Goal: Information Seeking & Learning: Learn about a topic

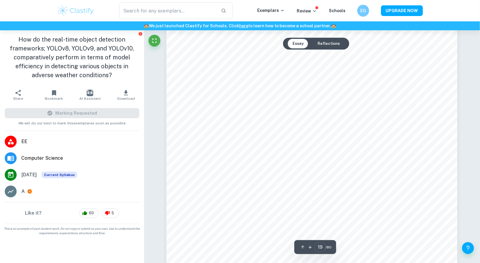
scroll to position [7099, 0]
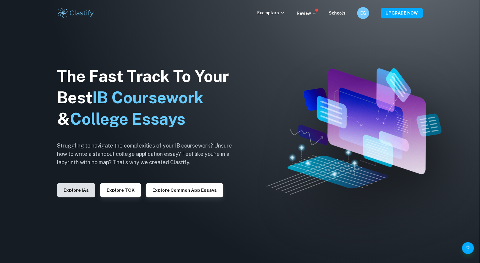
click at [78, 188] on button "Explore IAs" at bounding box center [76, 190] width 38 height 14
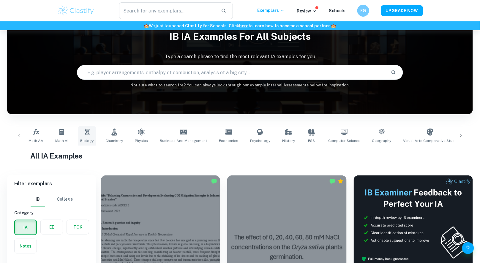
scroll to position [55, 0]
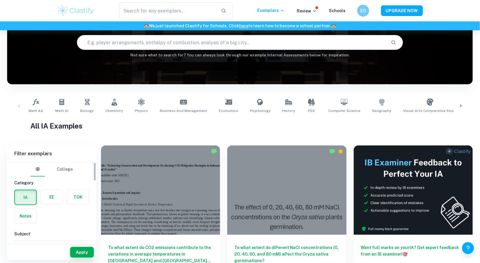
click at [48, 196] on label "button" at bounding box center [52, 197] width 22 height 14
click at [0, 0] on input "radio" at bounding box center [0, 0] width 0 height 0
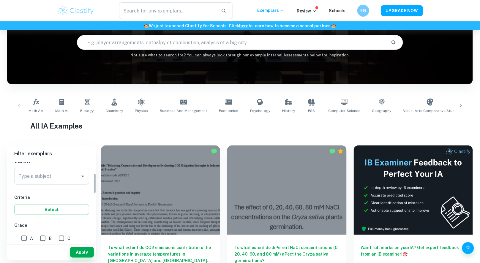
scroll to position [43, 0]
click at [54, 205] on input "Type a subject" at bounding box center [47, 206] width 61 height 11
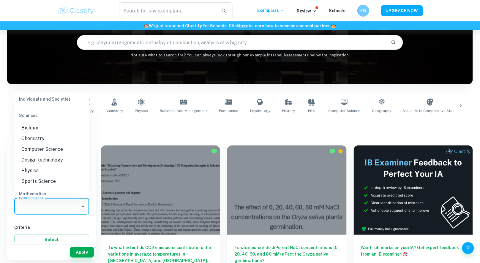
scroll to position [661, 0]
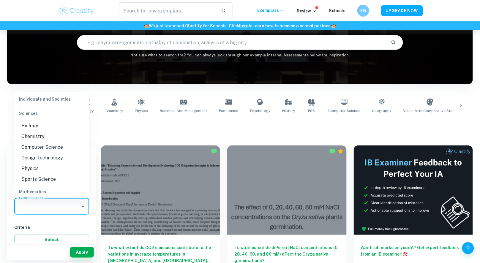
click at [45, 152] on li "Computer Science" at bounding box center [51, 147] width 75 height 11
type input "Computer Science"
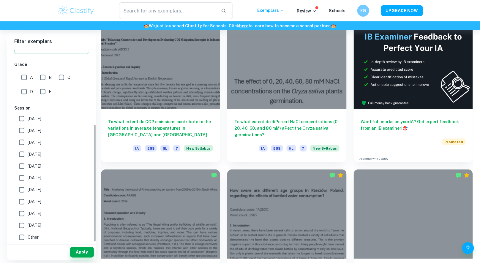
scroll to position [183, 0]
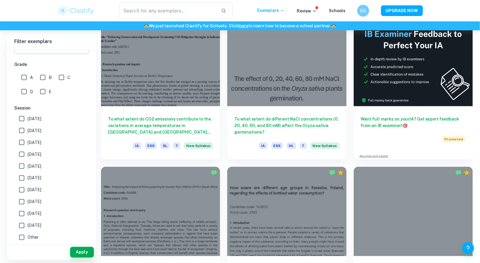
click at [23, 75] on input "A" at bounding box center [24, 78] width 12 height 12
checkbox input "true"
click at [32, 175] on span "May 2023" at bounding box center [35, 178] width 14 height 7
click at [28, 175] on input "May 2023" at bounding box center [22, 178] width 12 height 12
checkbox input "true"
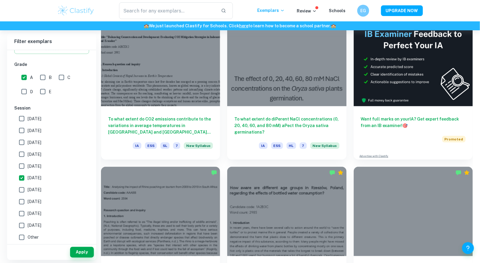
click at [33, 163] on span "November 2023" at bounding box center [35, 166] width 14 height 7
click at [28, 163] on input "November 2023" at bounding box center [22, 166] width 12 height 12
checkbox input "true"
click at [34, 155] on span "May 2024" at bounding box center [35, 154] width 14 height 7
click at [28, 155] on input "May 2024" at bounding box center [22, 154] width 12 height 12
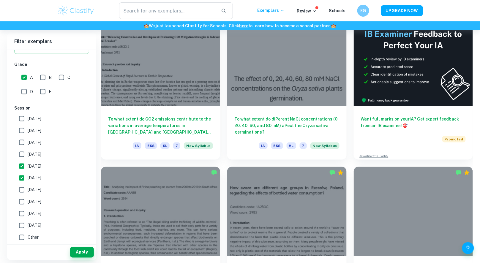
checkbox input "true"
click at [34, 143] on span "[DATE]" at bounding box center [35, 142] width 14 height 7
click at [28, 143] on input "[DATE]" at bounding box center [22, 143] width 12 height 12
checkbox input "true"
click at [34, 131] on span "May 2025" at bounding box center [35, 130] width 14 height 7
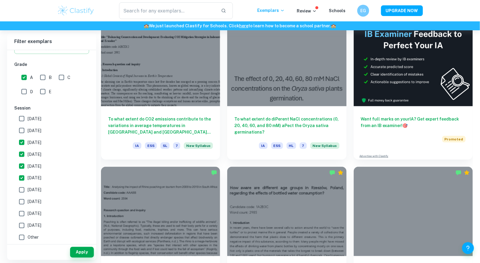
click at [28, 131] on input "May 2025" at bounding box center [22, 131] width 12 height 12
checkbox input "true"
click at [35, 121] on span "May 2026" at bounding box center [35, 118] width 14 height 7
click at [28, 121] on input "May 2026" at bounding box center [22, 119] width 12 height 12
checkbox input "true"
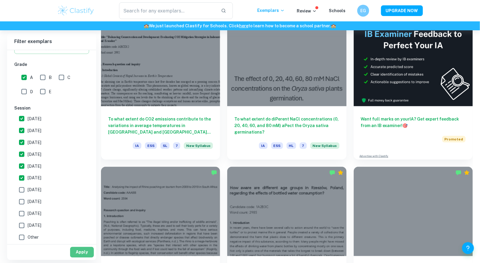
click at [87, 252] on button "Apply" at bounding box center [82, 252] width 24 height 11
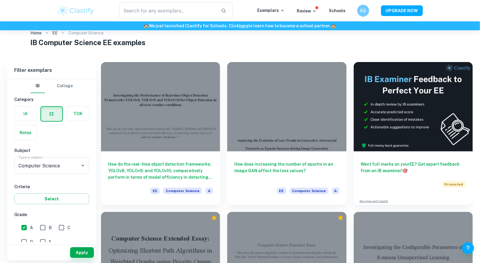
scroll to position [14, 0]
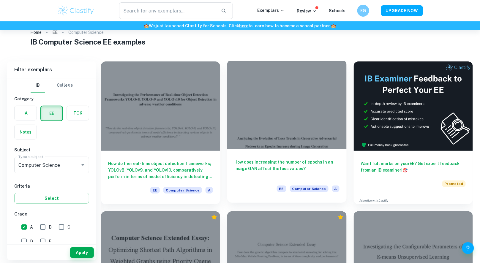
click at [282, 134] on div at bounding box center [286, 104] width 119 height 89
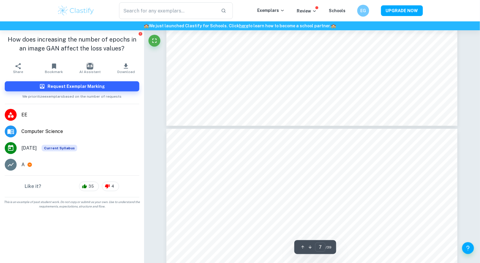
type input "8"
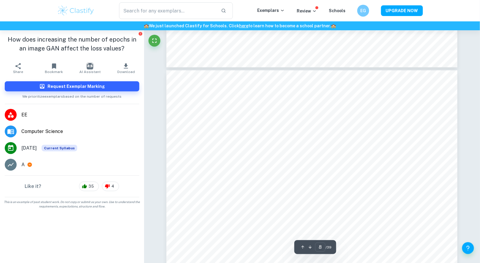
scroll to position [2966, 0]
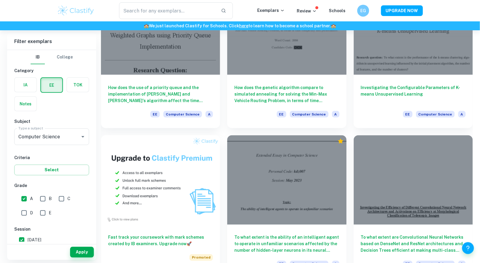
scroll to position [245, 0]
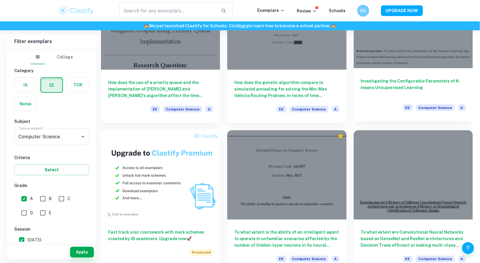
click at [408, 52] on div at bounding box center [413, 23] width 119 height 89
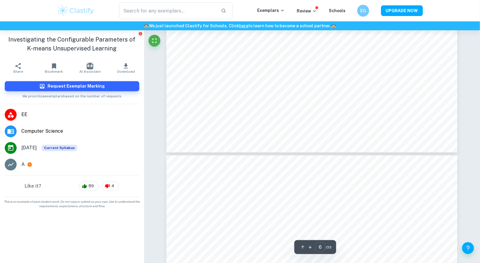
scroll to position [2440, 0]
type input "8"
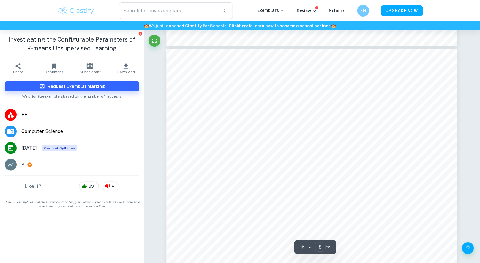
scroll to position [3034, 0]
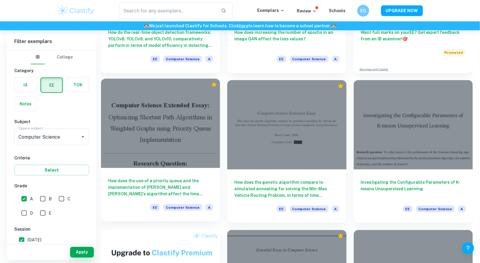
scroll to position [150, 0]
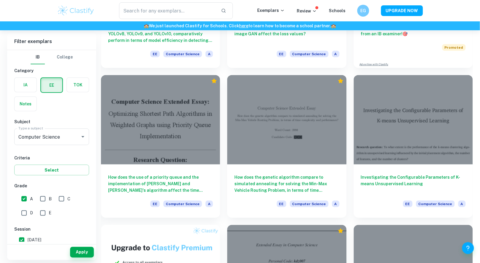
click at [347, 129] on div "Investigating the Configurable Parameters of K-means Unsupervised Learning EE C…" at bounding box center [409, 143] width 126 height 150
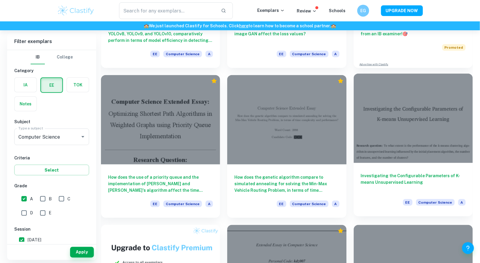
click at [372, 126] on div at bounding box center [413, 118] width 119 height 89
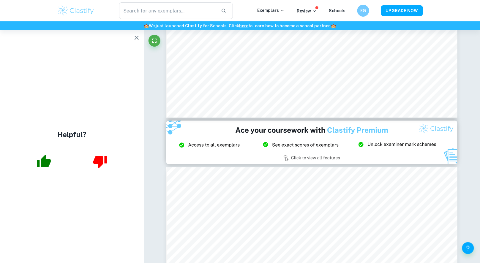
scroll to position [3325, 0]
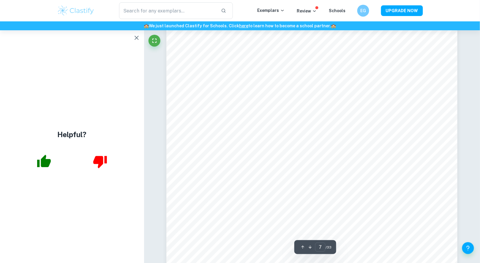
type input "6"
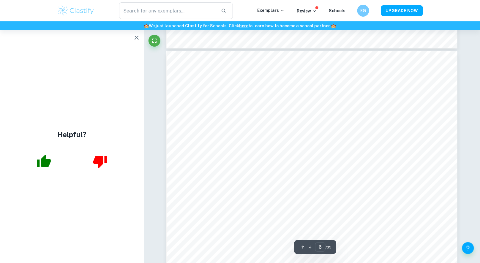
scroll to position [2148, 0]
click at [137, 37] on icon "button" at bounding box center [136, 38] width 4 height 4
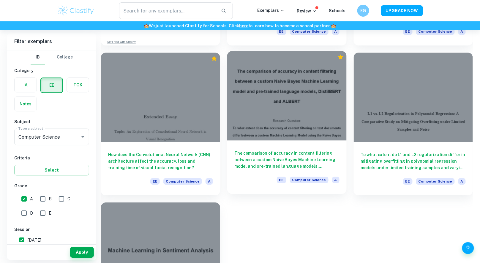
scroll to position [478, 0]
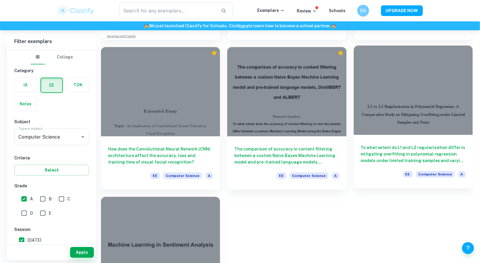
click at [414, 88] on div at bounding box center [413, 89] width 119 height 89
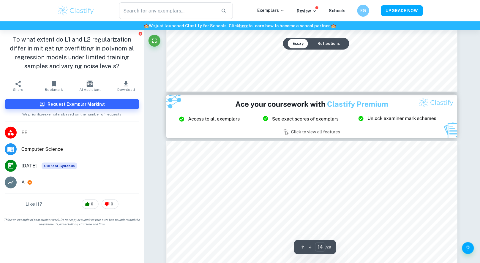
scroll to position [5883, 0]
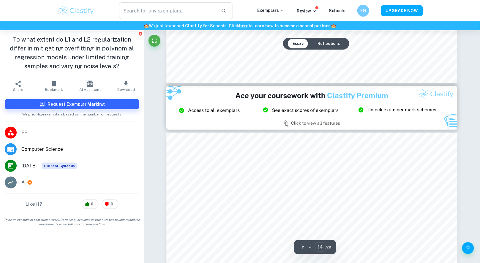
type input "15"
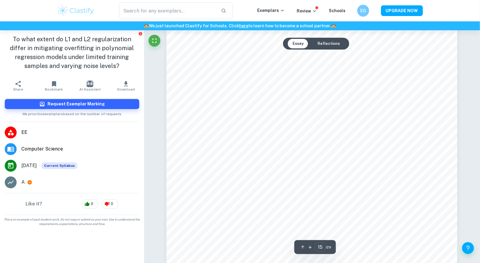
scroll to position [6087, 0]
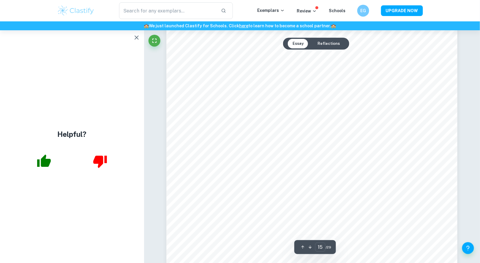
click at [138, 38] on icon "button" at bounding box center [136, 37] width 7 height 7
